Goal: Information Seeking & Learning: Learn about a topic

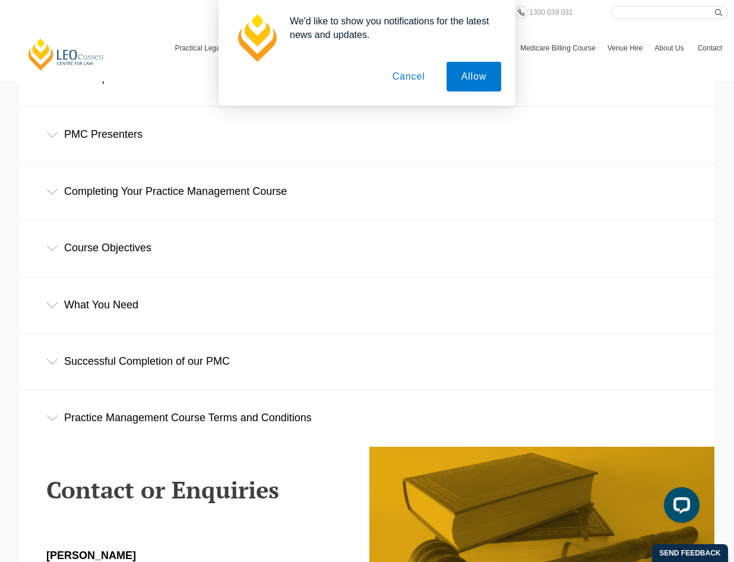
click at [412, 75] on button "Cancel" at bounding box center [409, 77] width 62 height 30
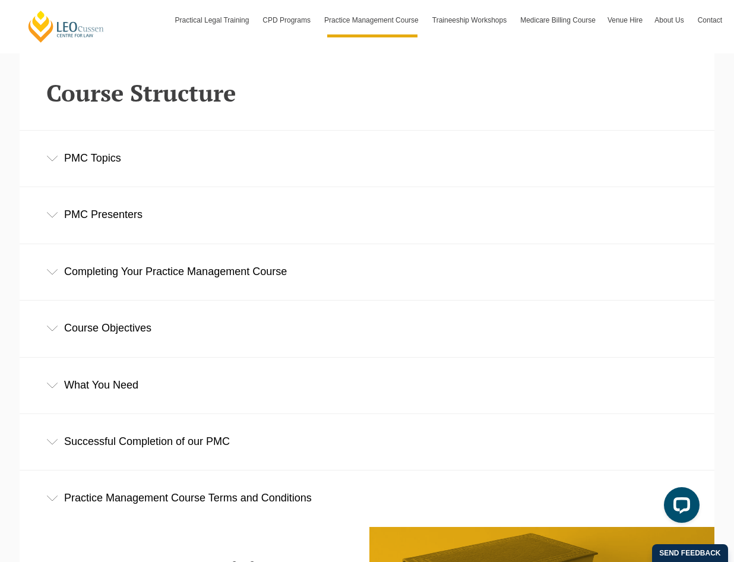
scroll to position [1603, 0]
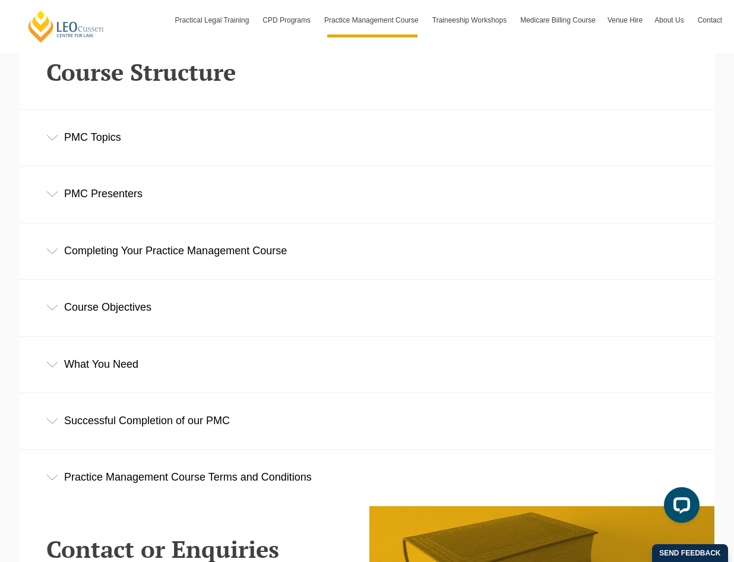
click at [195, 420] on div "Successful Completion of our PMC" at bounding box center [367, 420] width 695 height 55
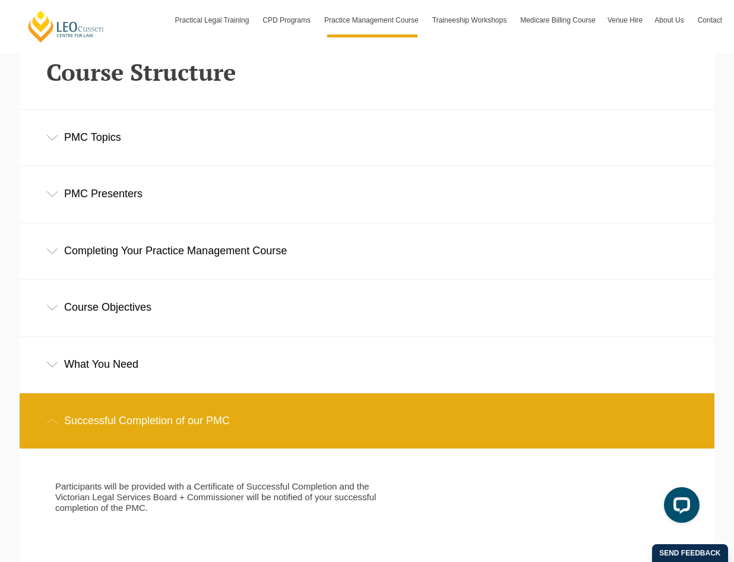
click at [195, 420] on div "Successful Completion of our PMC" at bounding box center [367, 420] width 695 height 55
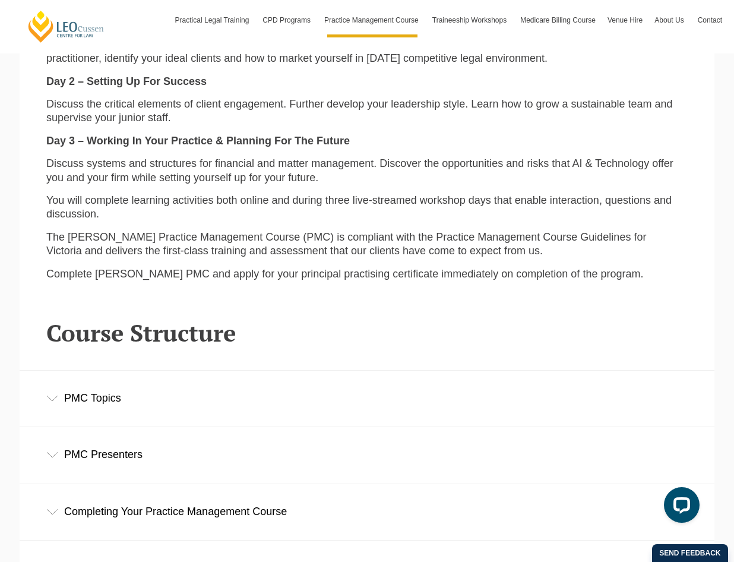
scroll to position [1366, 0]
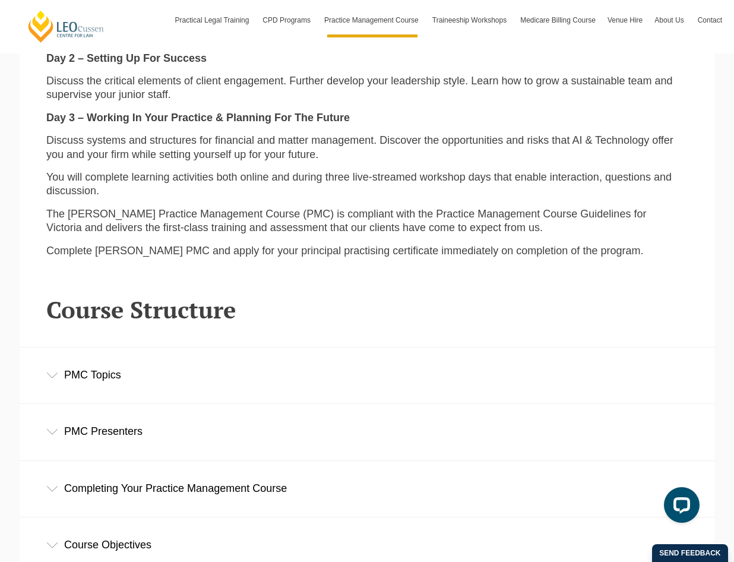
click at [239, 372] on div "PMC Topics" at bounding box center [367, 374] width 695 height 55
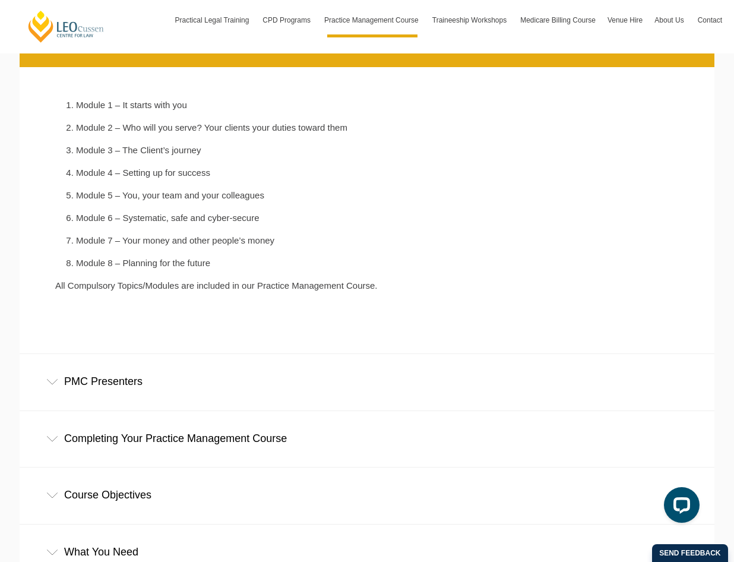
scroll to position [1722, 0]
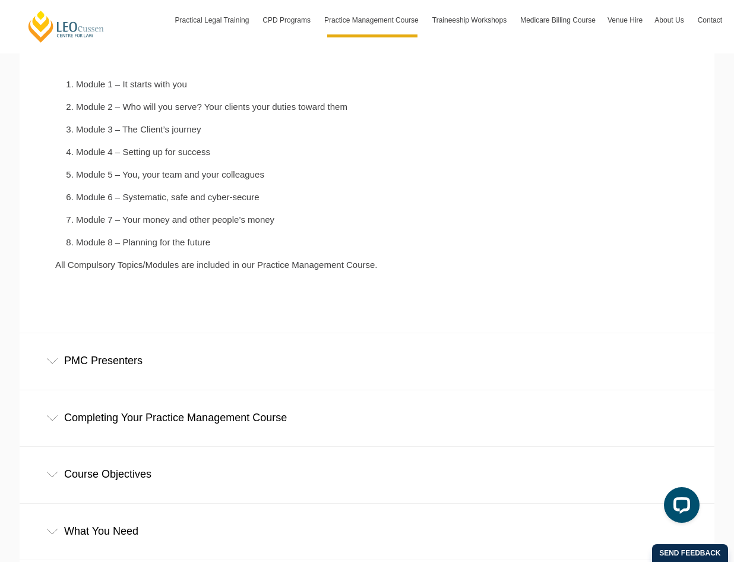
click at [239, 372] on div "PMC Presenters" at bounding box center [367, 360] width 695 height 55
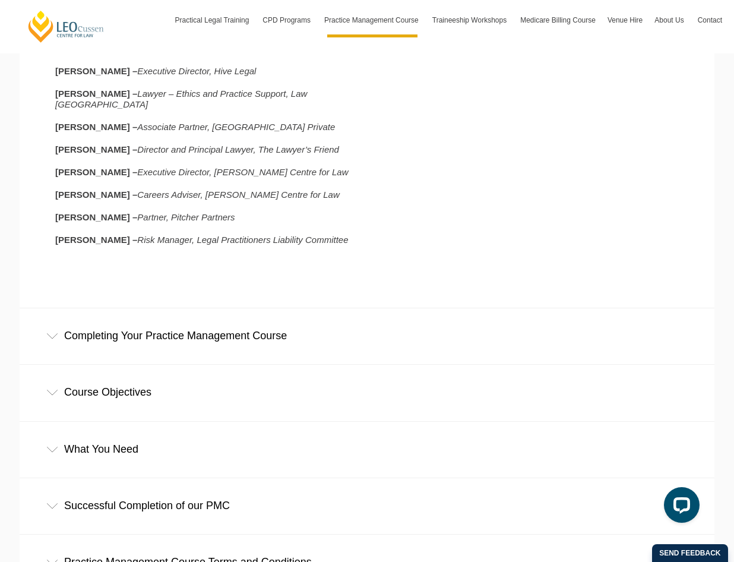
scroll to position [2079, 0]
click at [232, 338] on div "Completing Your Practice Management Course" at bounding box center [367, 335] width 695 height 55
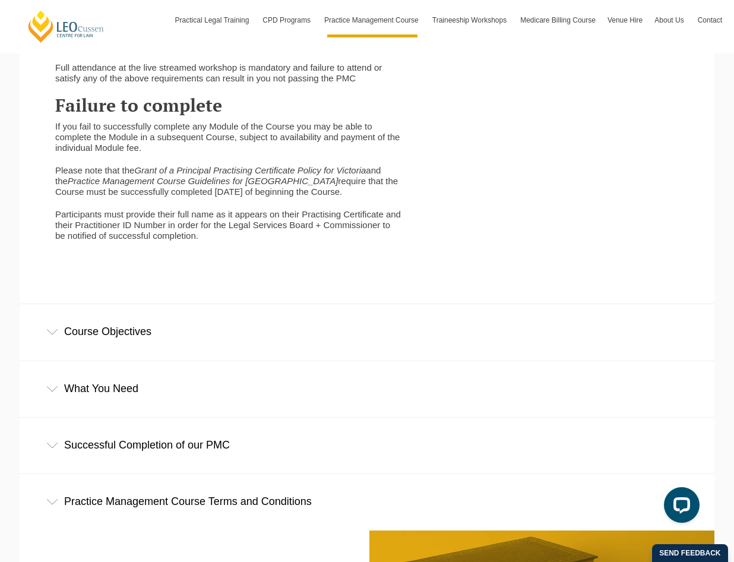
scroll to position [2732, 0]
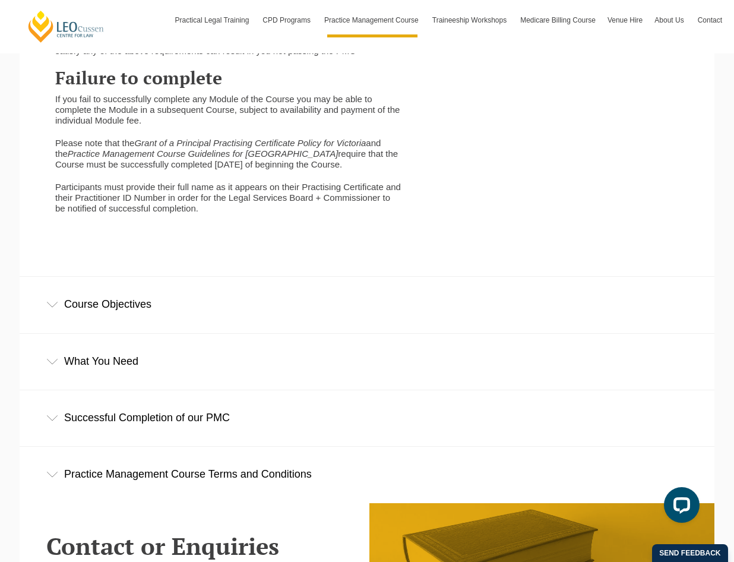
click at [164, 368] on div "What You Need" at bounding box center [367, 361] width 695 height 55
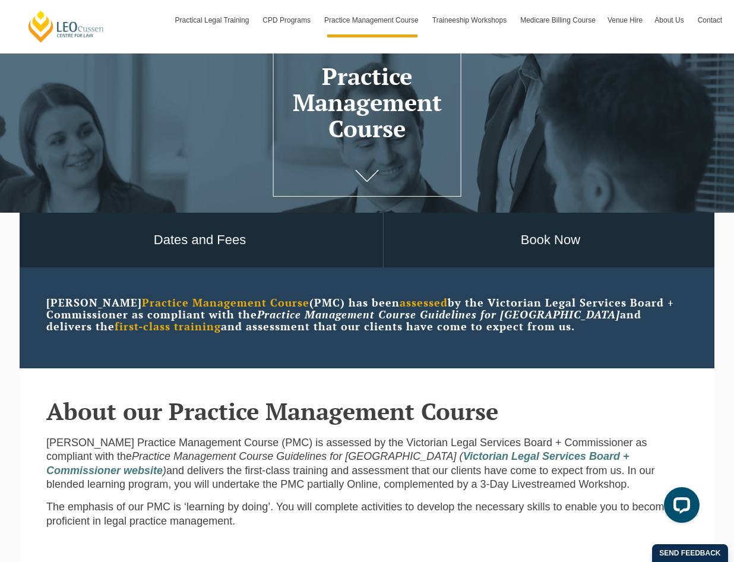
scroll to position [0, 0]
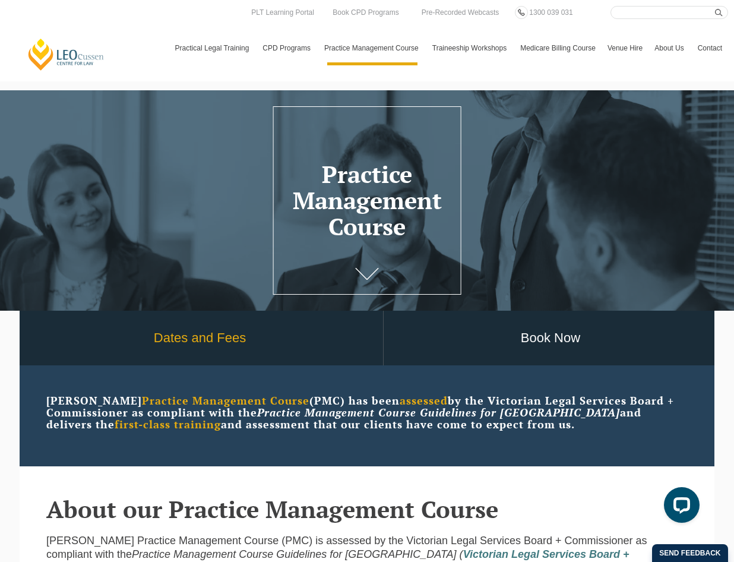
click at [190, 344] on link "Dates and Fees" at bounding box center [200, 338] width 366 height 55
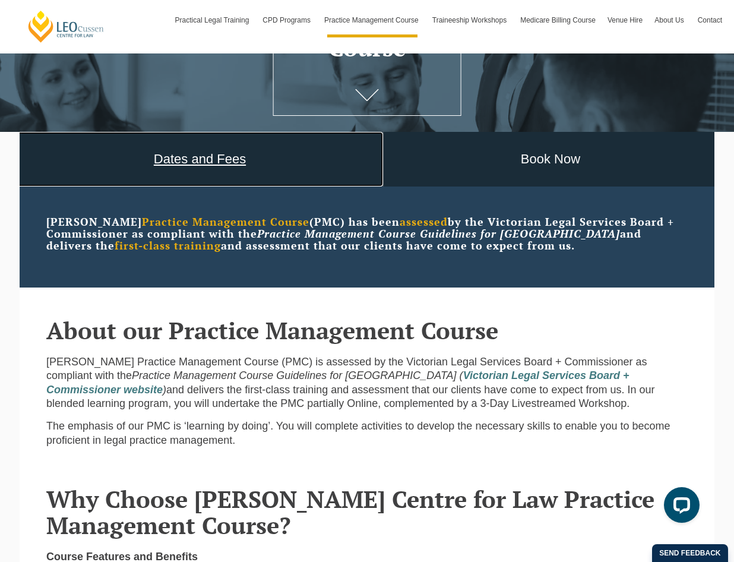
scroll to position [178, 0]
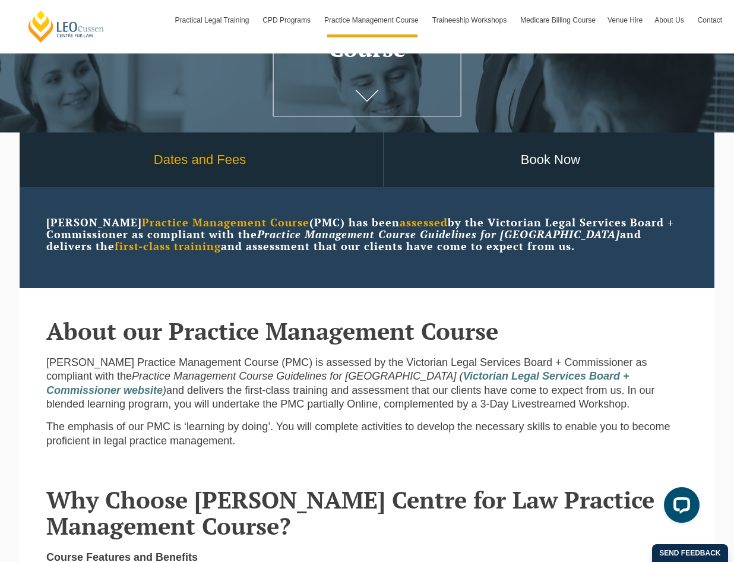
click at [208, 145] on link "Dates and Fees" at bounding box center [200, 159] width 366 height 55
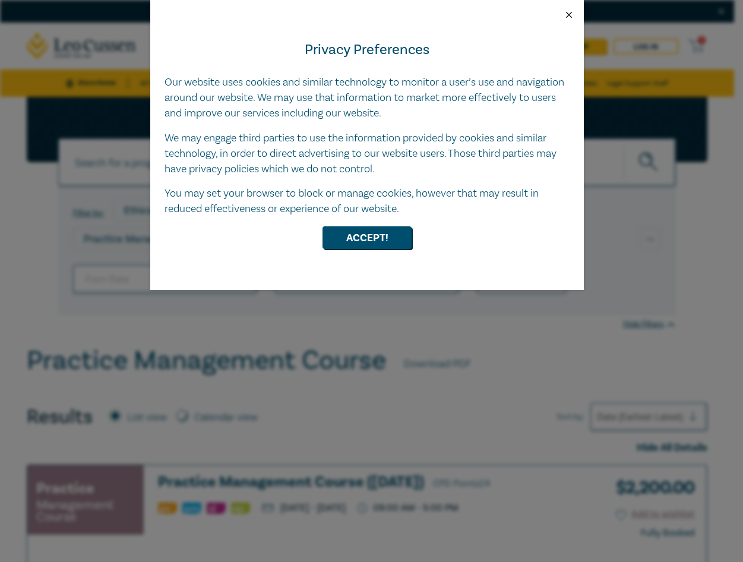
click at [567, 17] on button "Close" at bounding box center [569, 15] width 11 height 11
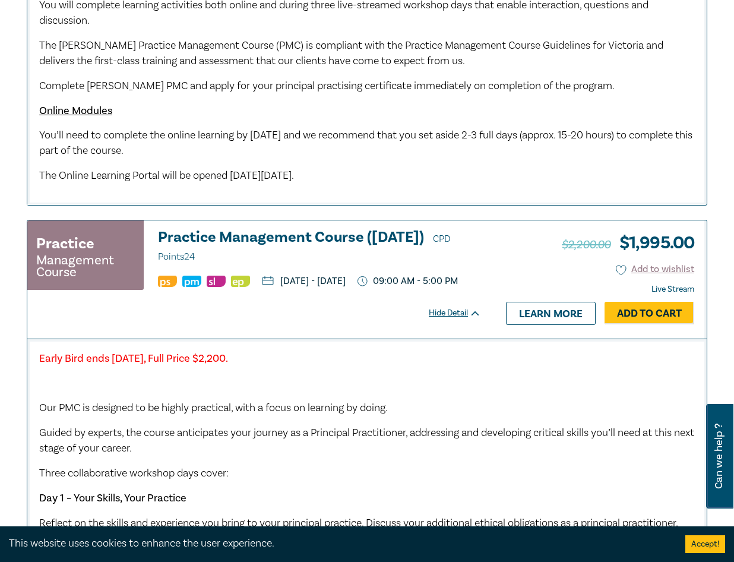
scroll to position [1069, 0]
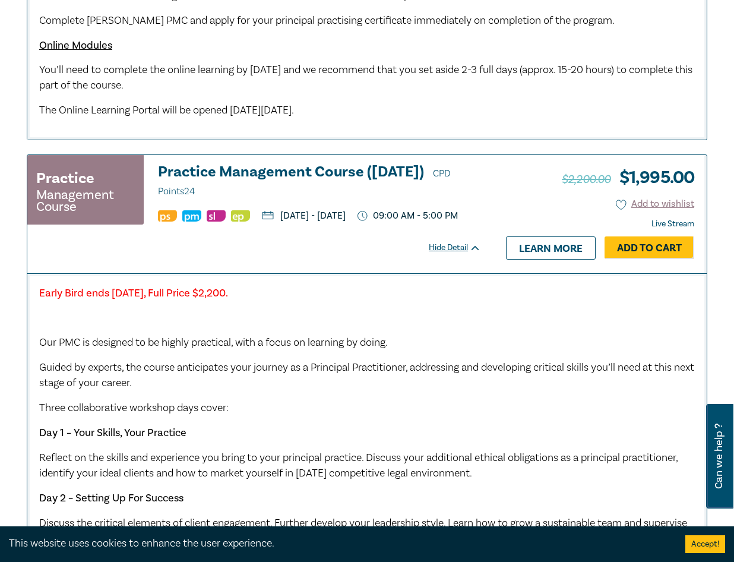
scroll to position [1010, 0]
